Goal: Task Accomplishment & Management: Manage account settings

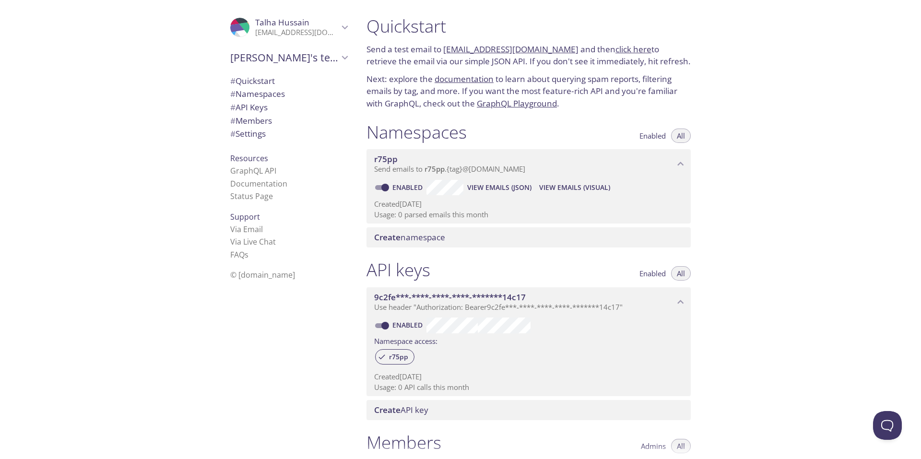
click at [475, 51] on link "r75pp.test@inbox.testmail.app" at bounding box center [510, 49] width 135 height 11
click at [787, 186] on div "Quickstart Send a test email to r75pp.test@inbox.testmail.app and then click he…" at bounding box center [640, 229] width 562 height 459
click at [259, 84] on span "# Quickstart" at bounding box center [252, 80] width 45 height 11
click at [252, 95] on span "# Namespaces" at bounding box center [257, 93] width 55 height 11
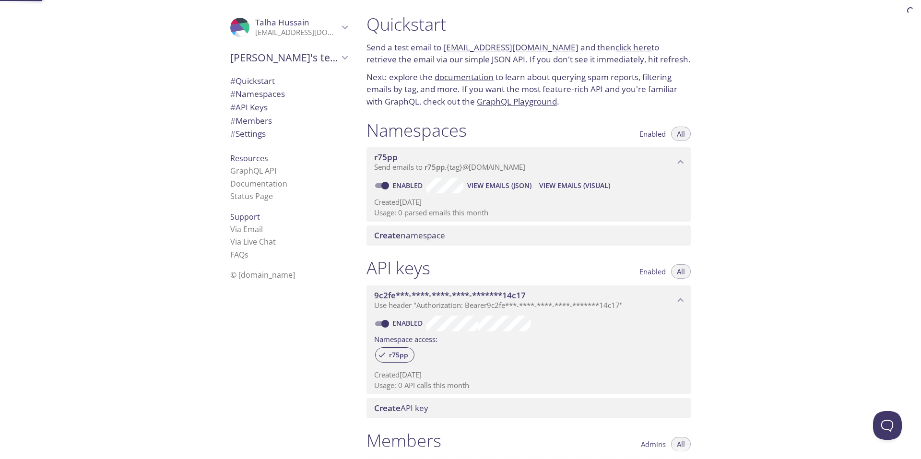
scroll to position [121, 0]
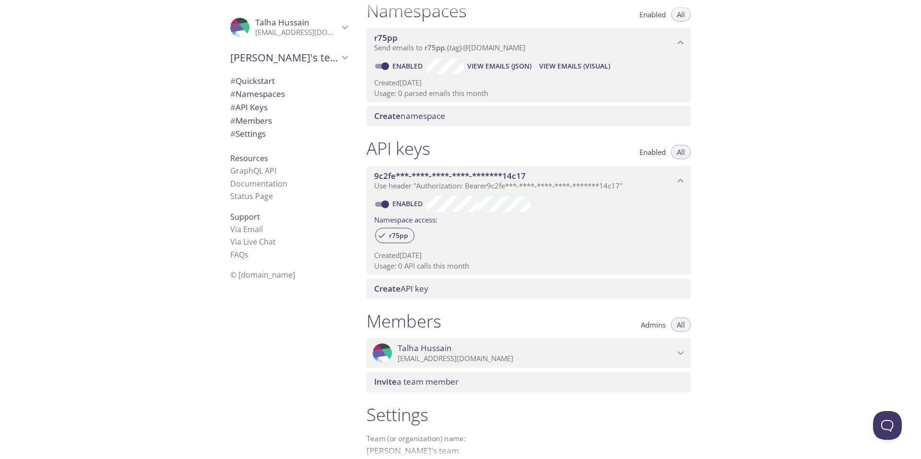
click at [422, 117] on span "Create namespace" at bounding box center [409, 115] width 71 height 11
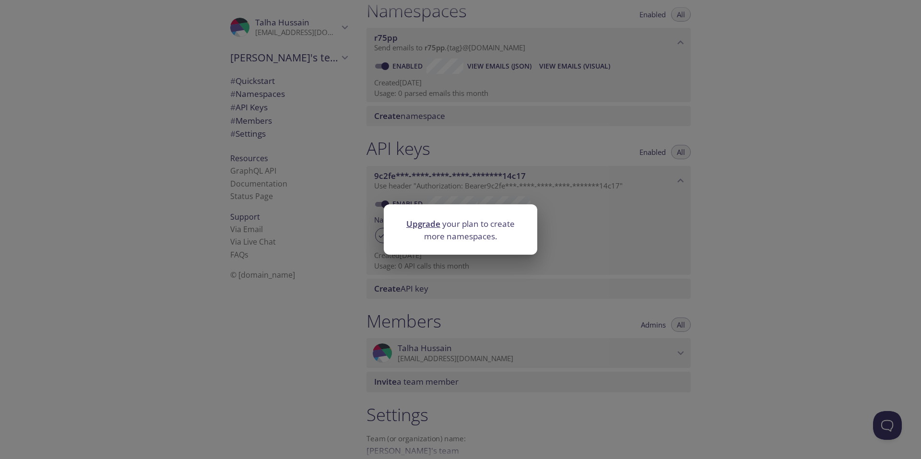
click at [329, 178] on div "Upgrade your plan to create more namespaces." at bounding box center [460, 229] width 921 height 459
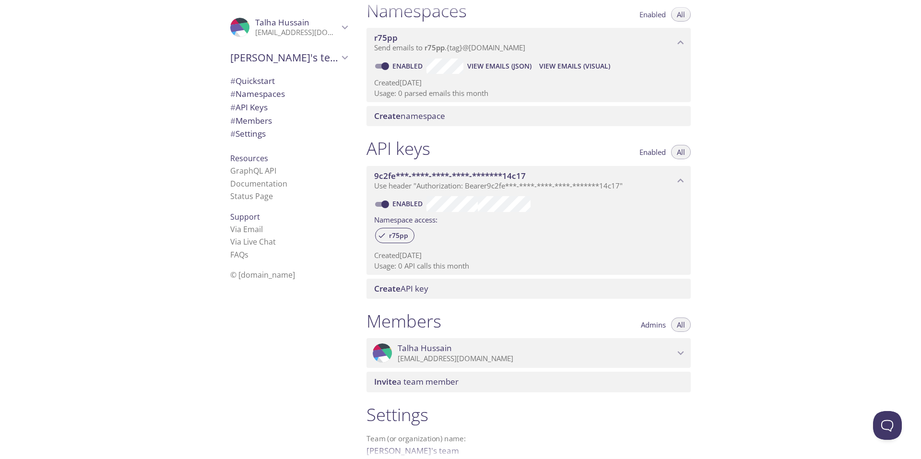
click at [262, 122] on span "# Members" at bounding box center [251, 120] width 42 height 11
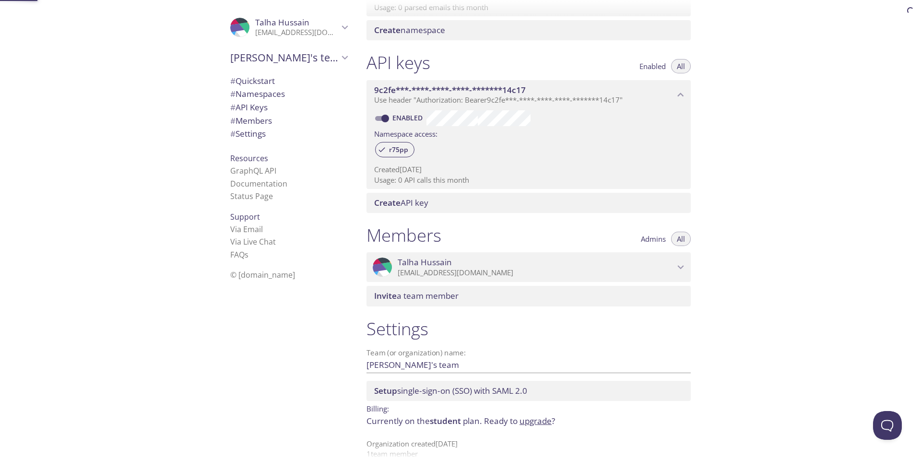
scroll to position [223, 0]
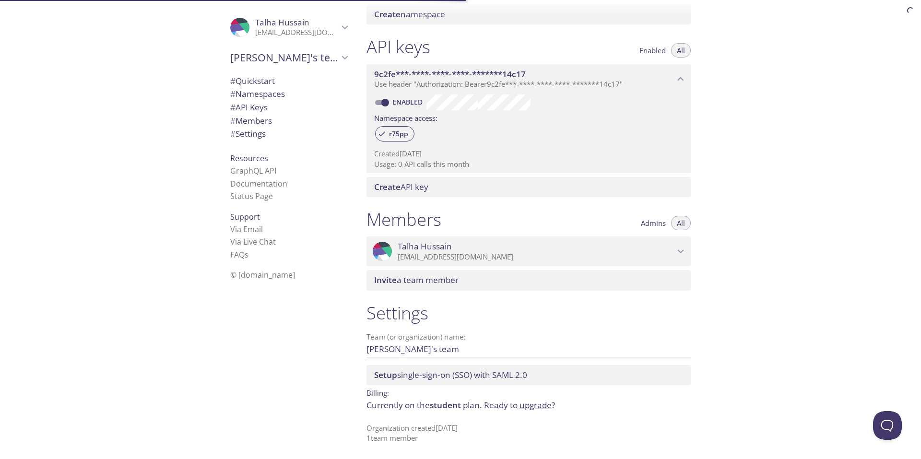
click at [686, 245] on icon "Talha Hussain" at bounding box center [680, 251] width 12 height 12
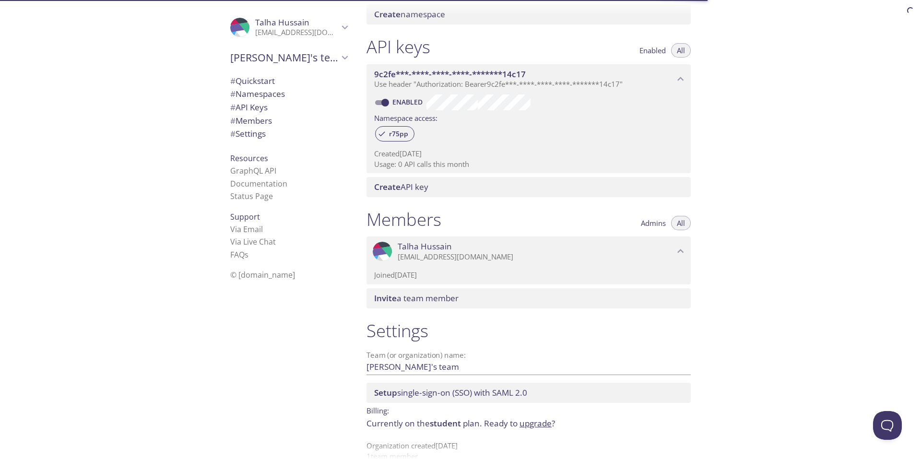
click at [661, 223] on span "Admins" at bounding box center [653, 223] width 25 height 0
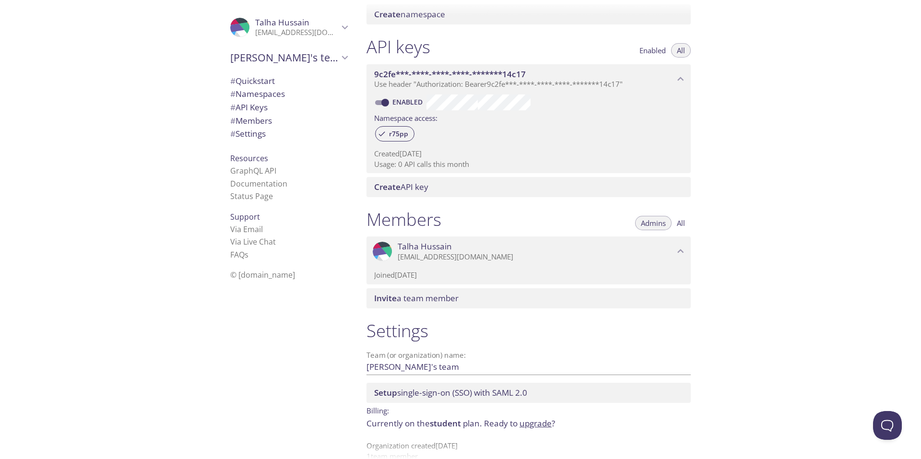
click at [654, 223] on span "Admins" at bounding box center [653, 223] width 25 height 0
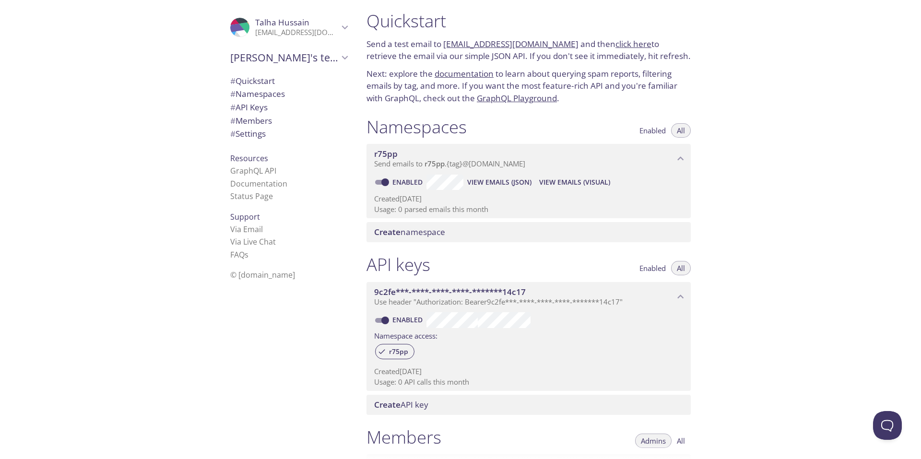
scroll to position [0, 0]
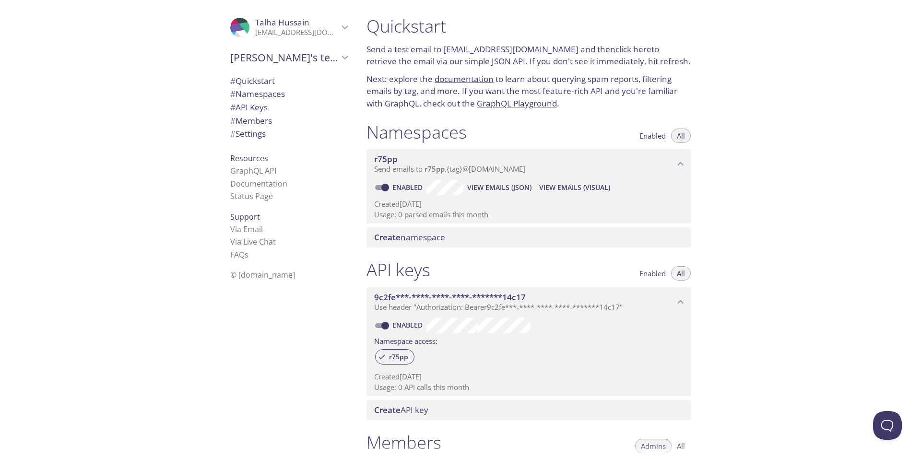
type button "admins"
click at [240, 135] on span "# Settings" at bounding box center [247, 133] width 35 height 11
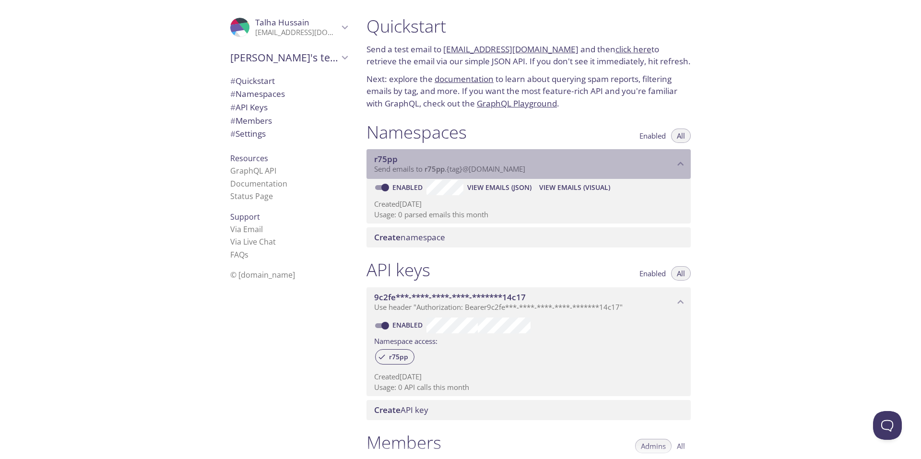
click at [458, 163] on span "r75pp" at bounding box center [524, 159] width 300 height 11
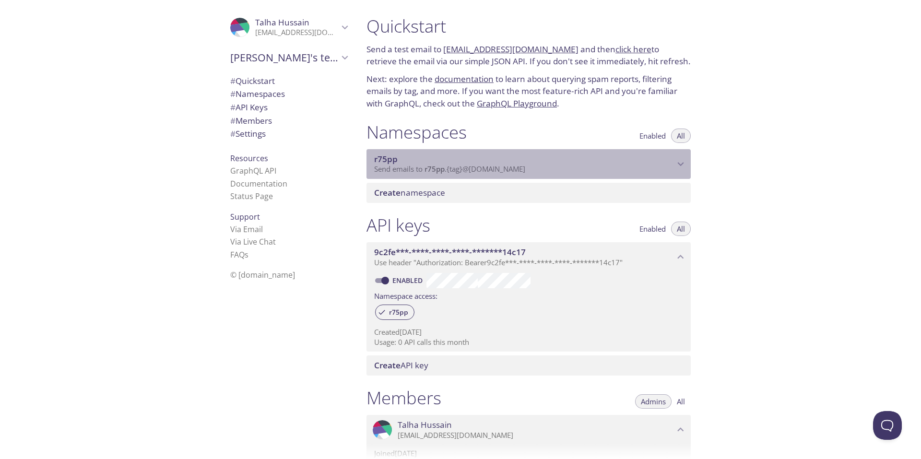
click at [458, 163] on span "r75pp" at bounding box center [524, 159] width 300 height 11
